Goal: Task Accomplishment & Management: Use online tool/utility

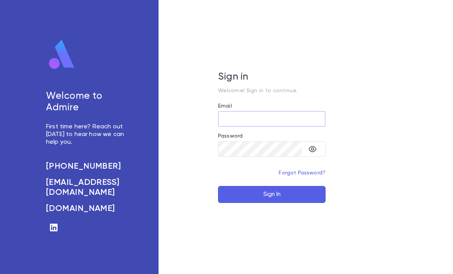
type input "**********"
click at [272, 203] on button "Sign In" at bounding box center [271, 194] width 107 height 17
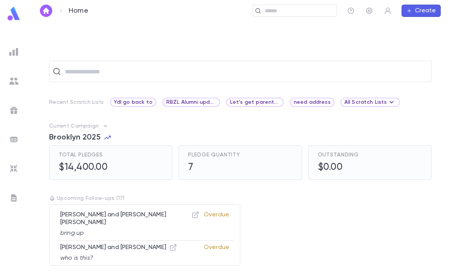
click at [307, 10] on input "text" at bounding box center [297, 10] width 71 height 7
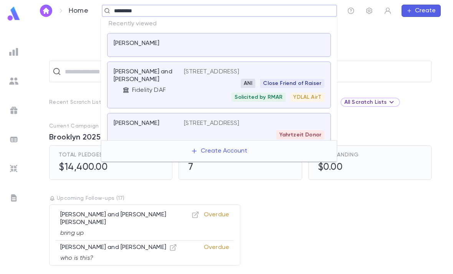
type input "**********"
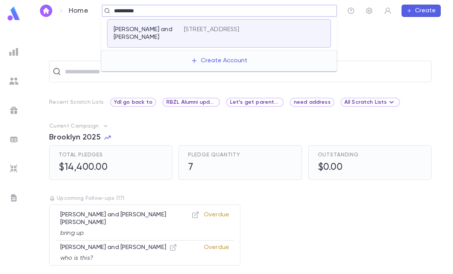
click at [314, 35] on div "6621 Pebble Brook Road, Baltimore MD 21209" at bounding box center [254, 33] width 140 height 15
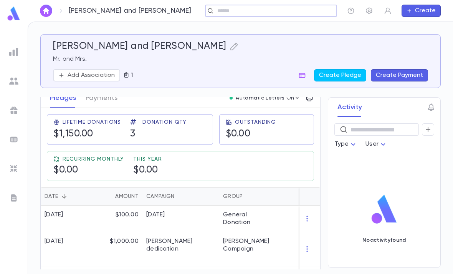
click at [131, 74] on p "1" at bounding box center [130, 75] width 3 height 8
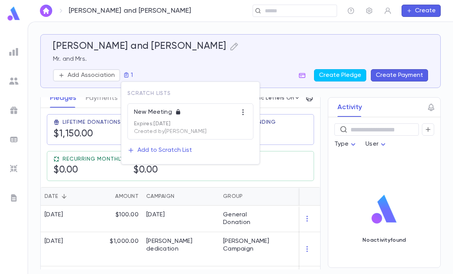
click at [178, 150] on div "Add to Scratch List" at bounding box center [164, 150] width 54 height 8
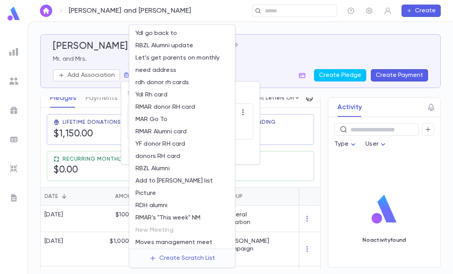
click at [273, 191] on div at bounding box center [226, 137] width 453 height 274
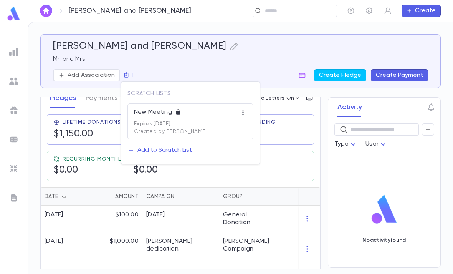
click at [190, 152] on div "Add to Scratch List" at bounding box center [164, 150] width 54 height 8
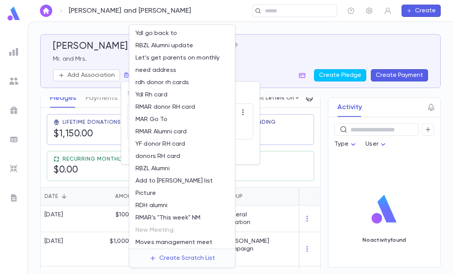
click at [181, 181] on li "Add to [PERSON_NAME] list" at bounding box center [182, 181] width 106 height 12
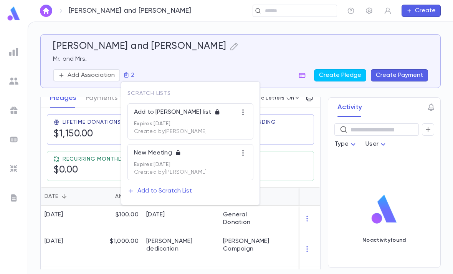
click at [202, 127] on p "Created by Yehuda Lichtenstein" at bounding box center [190, 131] width 113 height 8
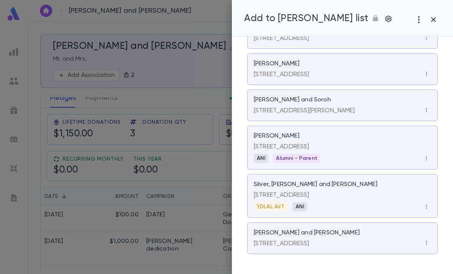
scroll to position [292, 0]
click at [435, 18] on icon "button" at bounding box center [433, 19] width 5 height 5
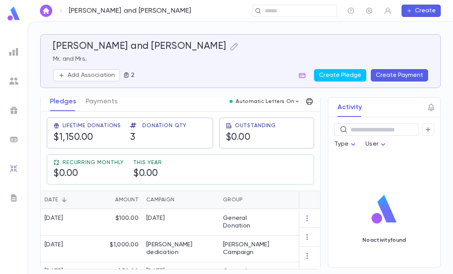
scroll to position [26, 0]
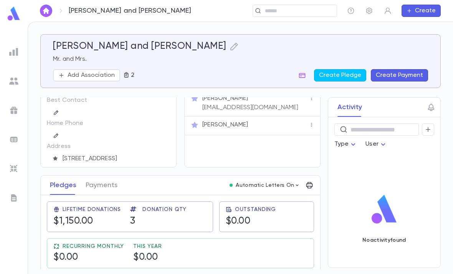
click at [14, 13] on img at bounding box center [13, 13] width 15 height 15
